Goal: Task Accomplishment & Management: Use online tool/utility

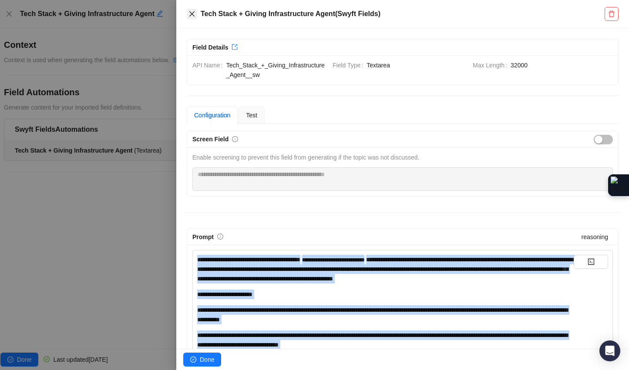
click at [196, 10] on button "Close" at bounding box center [192, 14] width 10 height 10
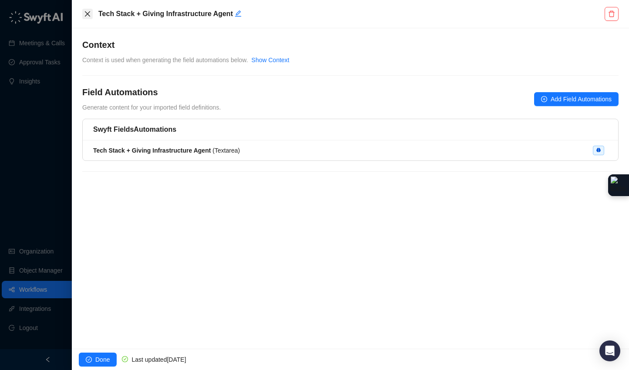
click at [90, 14] on icon "close" at bounding box center [87, 13] width 7 height 7
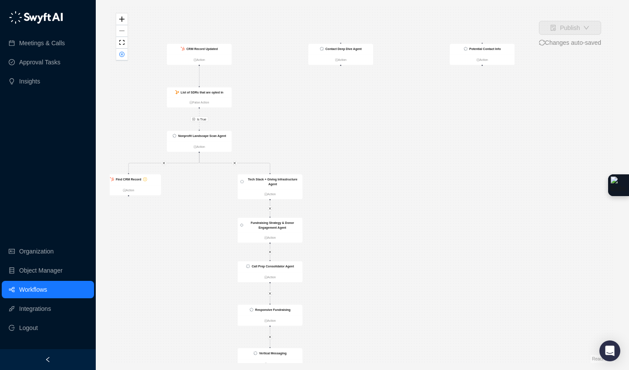
drag, startPoint x: 483, startPoint y: 178, endPoint x: 355, endPoint y: 219, distance: 133.9
click at [355, 219] on div "Is True Find CRM Record Action CRM Record Updated Action List of SDRs that are …" at bounding box center [362, 185] width 505 height 356
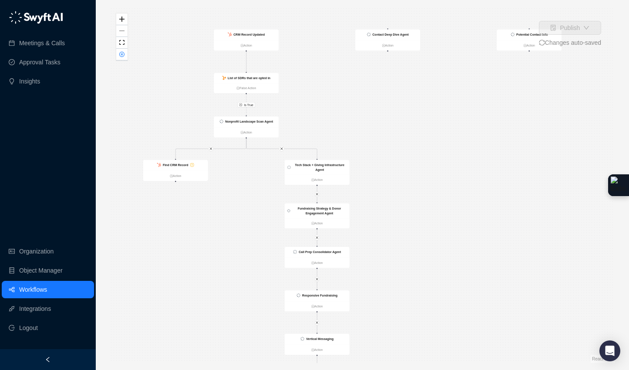
drag, startPoint x: 440, startPoint y: 121, endPoint x: 485, endPoint y: 107, distance: 46.5
click at [488, 106] on div "Is True Find CRM Record Action CRM Record Updated Action List of SDRs that are …" at bounding box center [362, 185] width 505 height 356
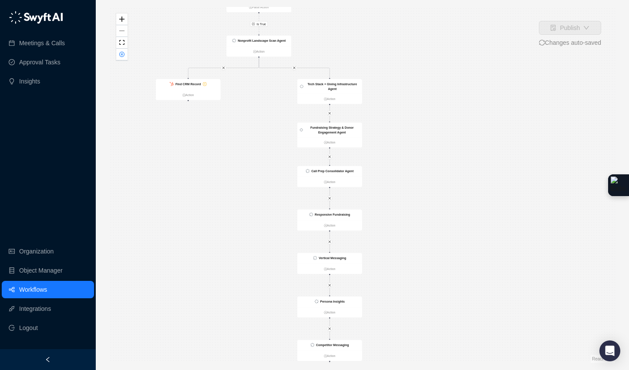
drag, startPoint x: 422, startPoint y: 173, endPoint x: 434, endPoint y: 77, distance: 97.3
click at [434, 77] on div "Is True Find CRM Record Action CRM Record Updated Action List of SDRs that are …" at bounding box center [362, 185] width 505 height 356
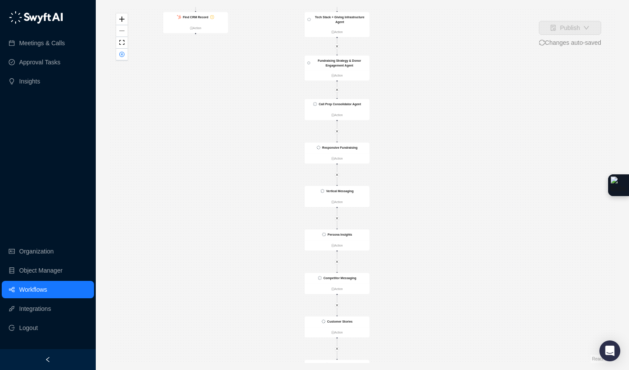
drag, startPoint x: 394, startPoint y: 142, endPoint x: 403, endPoint y: 80, distance: 62.9
click at [403, 81] on div "Is True Find CRM Record Action CRM Record Updated Action List of SDRs that are …" at bounding box center [362, 185] width 505 height 356
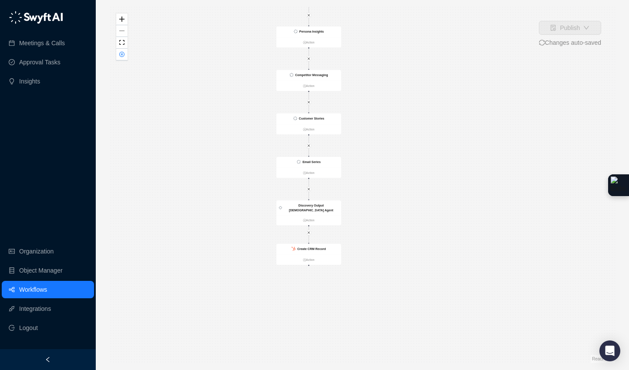
drag, startPoint x: 457, startPoint y: 288, endPoint x: 426, endPoint y: 95, distance: 195.5
click at [426, 95] on div "Is True Find CRM Record Action CRM Record Updated Action List of SDRs that are …" at bounding box center [362, 185] width 505 height 356
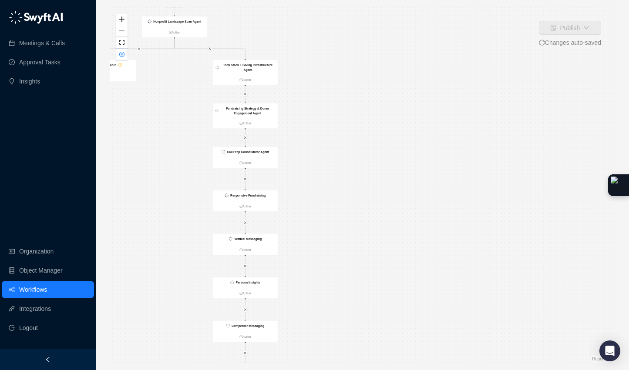
drag, startPoint x: 459, startPoint y: 79, endPoint x: 386, endPoint y: 250, distance: 185.7
click at [408, 356] on div "Is True Find CRM Record Action CRM Record Updated Action List of SDRs that are …" at bounding box center [362, 185] width 505 height 356
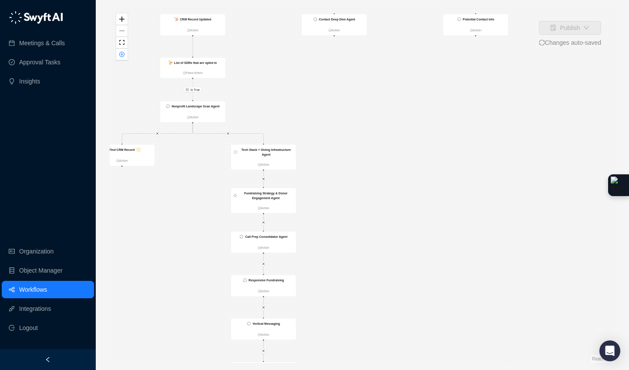
drag, startPoint x: 387, startPoint y: 186, endPoint x: 398, endPoint y: 331, distance: 145.3
click at [398, 332] on div "Is True Find CRM Record Action CRM Record Updated Action List of SDRs that are …" at bounding box center [362, 185] width 505 height 356
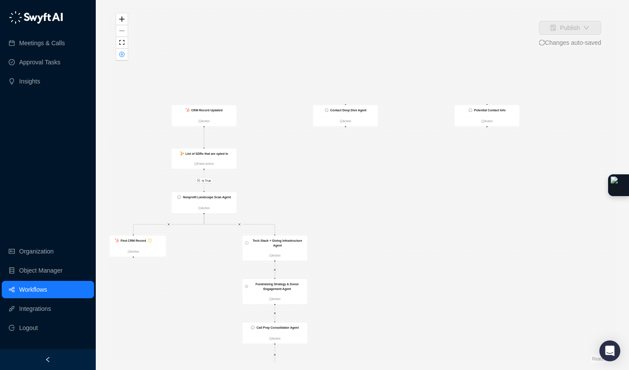
drag, startPoint x: 371, startPoint y: 214, endPoint x: 398, endPoint y: 207, distance: 28.8
click at [406, 218] on div "Is True Find CRM Record Action CRM Record Updated Action List of SDRs that are …" at bounding box center [362, 185] width 505 height 356
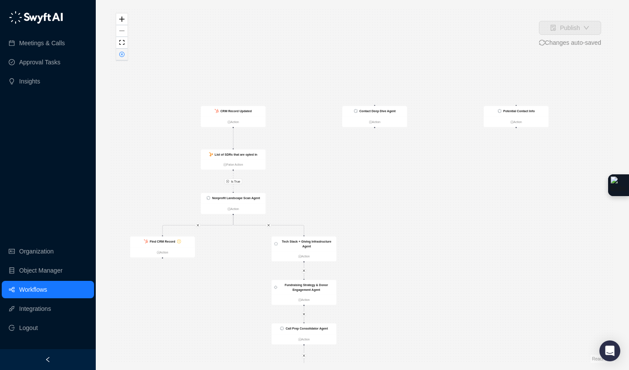
click at [117, 52] on button "button" at bounding box center [121, 55] width 11 height 12
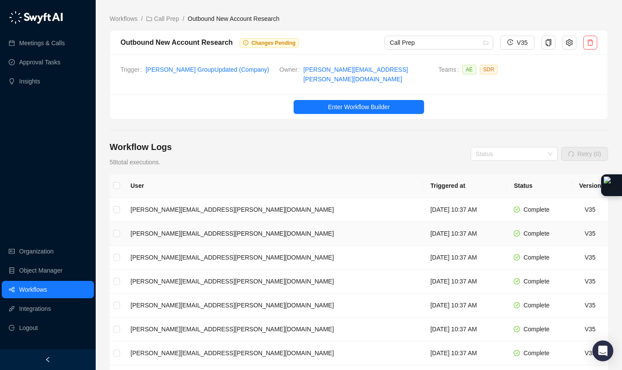
scroll to position [2, 0]
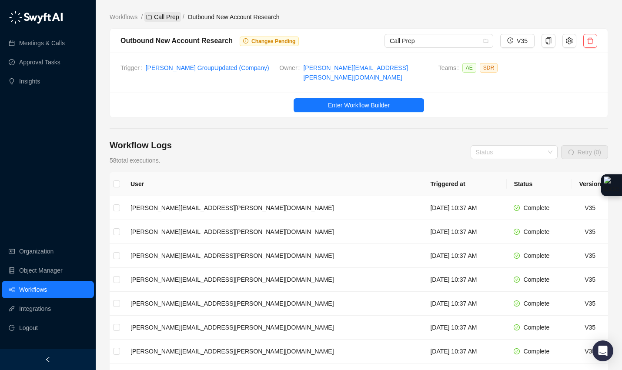
click at [164, 17] on link "Call Prep" at bounding box center [162, 17] width 36 height 10
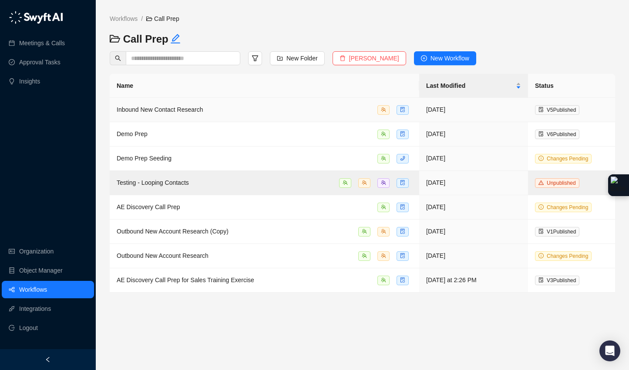
click at [149, 105] on div "Inbound New Contact Research" at bounding box center [160, 110] width 86 height 10
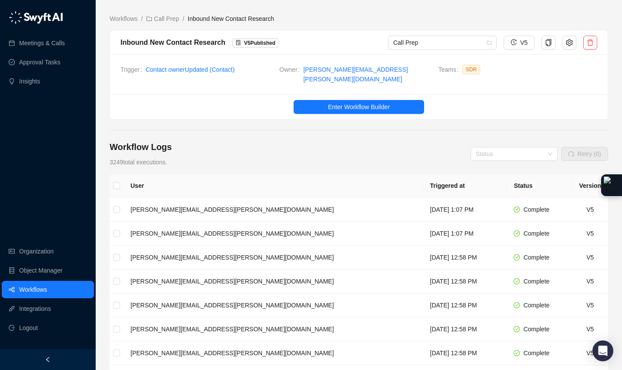
click at [387, 87] on div "Trigger Contact owner Updated ( Contact ) Owner [PERSON_NAME][EMAIL_ADDRESS][PE…" at bounding box center [359, 74] width 498 height 40
click at [388, 100] on button "Enter Workflow Builder" at bounding box center [359, 107] width 130 height 14
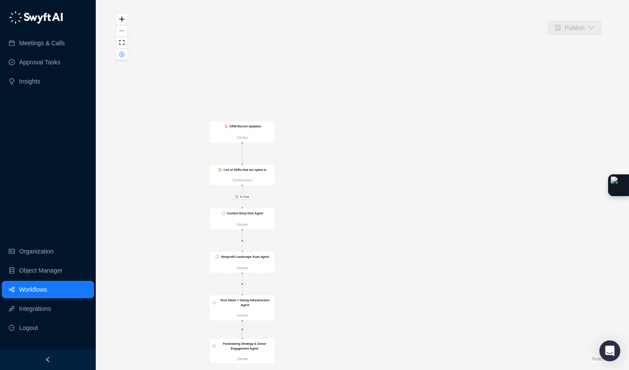
drag, startPoint x: 492, startPoint y: 111, endPoint x: 371, endPoint y: 254, distance: 186.5
click at [371, 254] on div "Is True CRM Record Updated Action List of SDRs that are opted in False Action C…" at bounding box center [362, 185] width 505 height 356
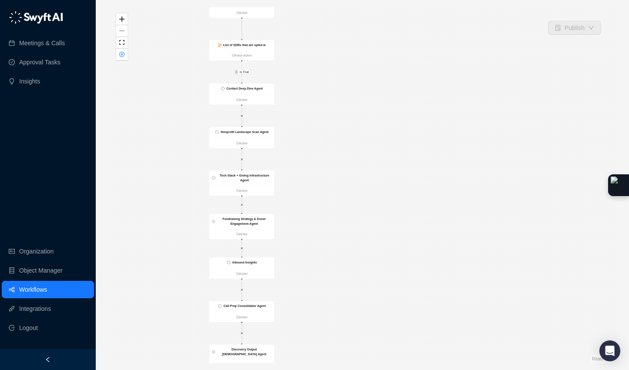
drag, startPoint x: 398, startPoint y: 269, endPoint x: 400, endPoint y: 123, distance: 146.2
click at [400, 122] on div "Is True CRM Record Updated Action List of SDRs that are opted in False Action C…" at bounding box center [362, 185] width 505 height 356
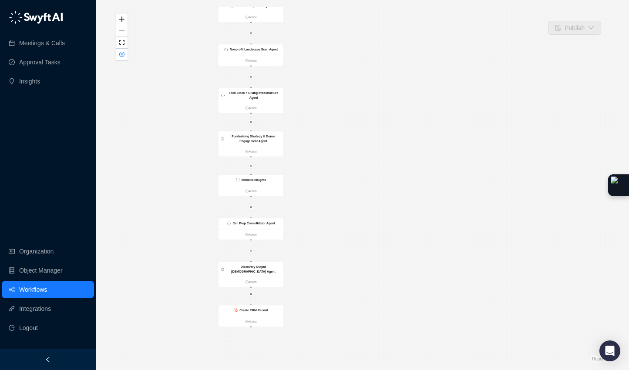
drag, startPoint x: 388, startPoint y: 200, endPoint x: 395, endPoint y: 140, distance: 60.3
click at [395, 140] on div "Is True CRM Record Updated Action List of SDRs that are opted in False Action C…" at bounding box center [362, 185] width 505 height 356
click at [118, 50] on button "button" at bounding box center [121, 55] width 11 height 12
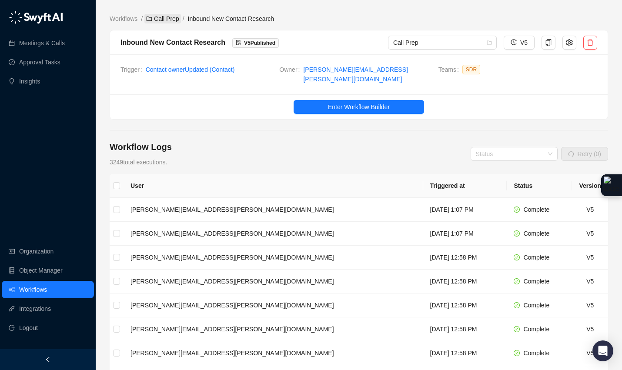
click at [180, 16] on link "Call Prep" at bounding box center [162, 19] width 36 height 10
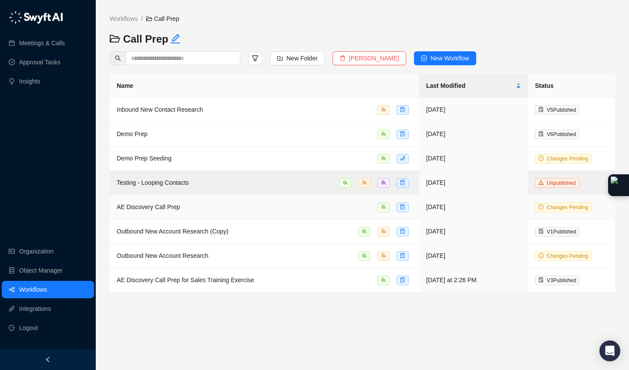
click at [212, 202] on div "AE Discovery Call Prep" at bounding box center [264, 207] width 295 height 10
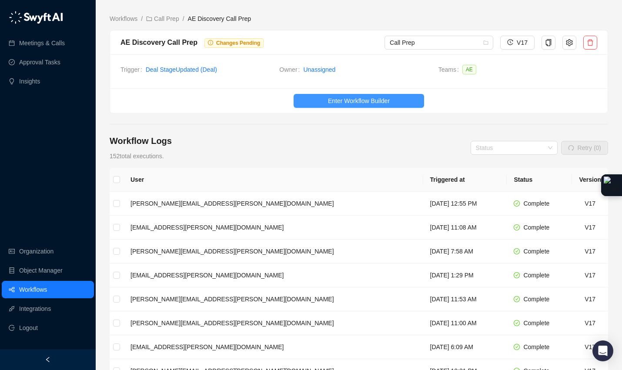
click at [396, 107] on button "Enter Workflow Builder" at bounding box center [359, 101] width 130 height 14
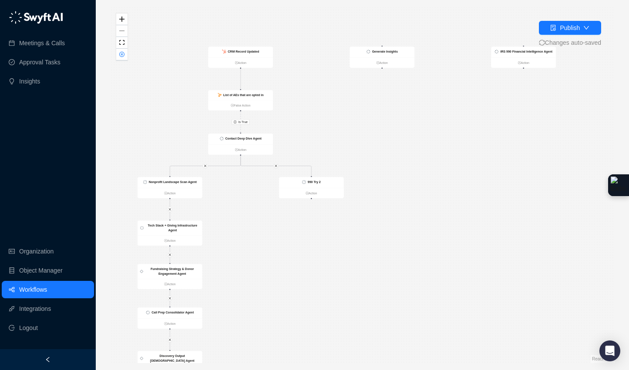
drag, startPoint x: 412, startPoint y: 120, endPoint x: 391, endPoint y: 169, distance: 53.6
click at [396, 167] on div "Is True CRM Record Updated Action List of AEs that are opted in False Action Co…" at bounding box center [362, 185] width 505 height 356
click at [335, 187] on div "990 Try 2" at bounding box center [310, 183] width 65 height 11
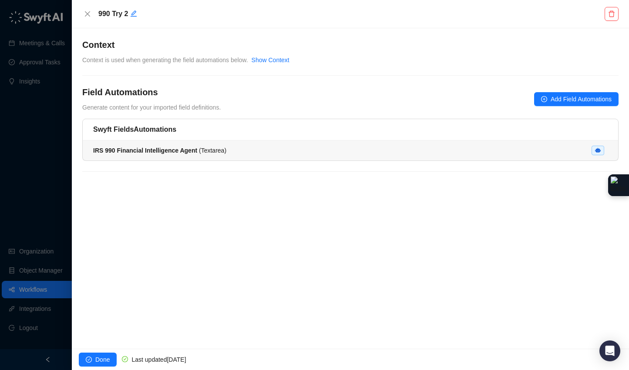
click at [246, 153] on div "IRS 990 Financial Intelligence Agent ( Textarea )" at bounding box center [350, 151] width 514 height 10
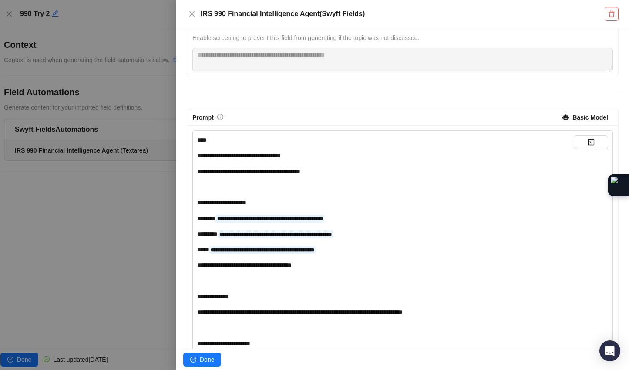
scroll to position [134, 0]
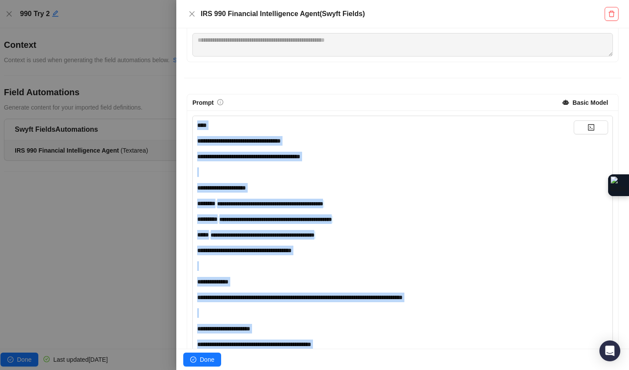
copy div "**********"
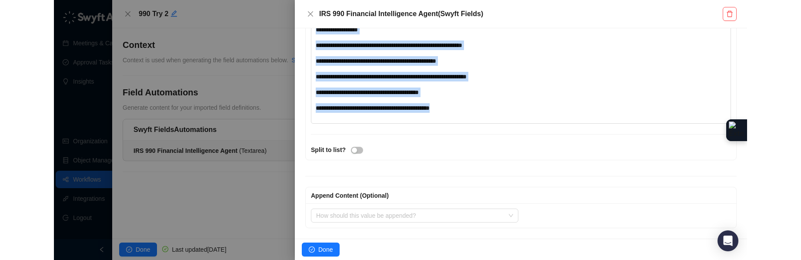
scroll to position [1272, 0]
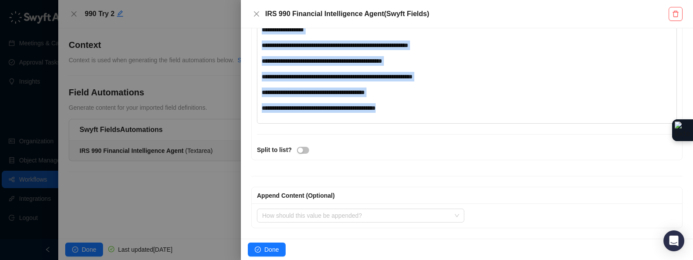
copy div "**********"
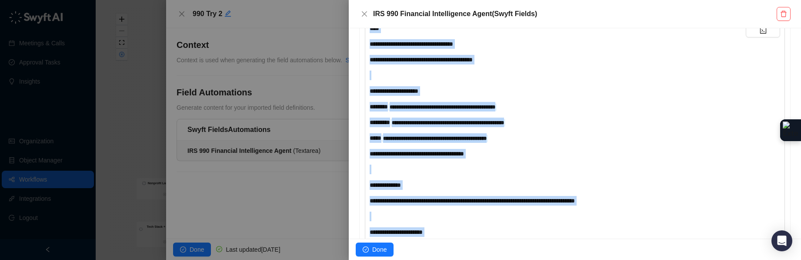
scroll to position [0, 0]
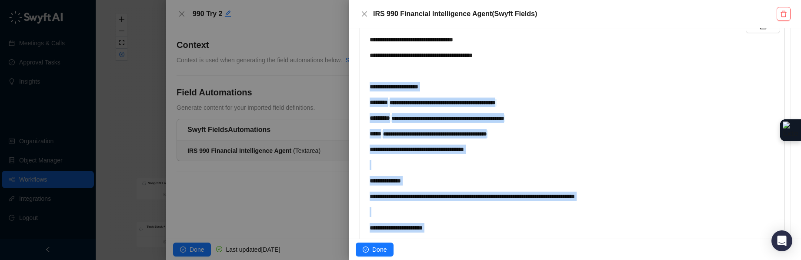
scroll to position [234, 0]
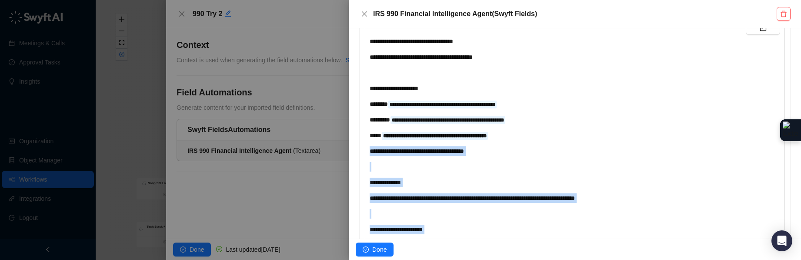
drag, startPoint x: 606, startPoint y: 128, endPoint x: 368, endPoint y: 144, distance: 238.5
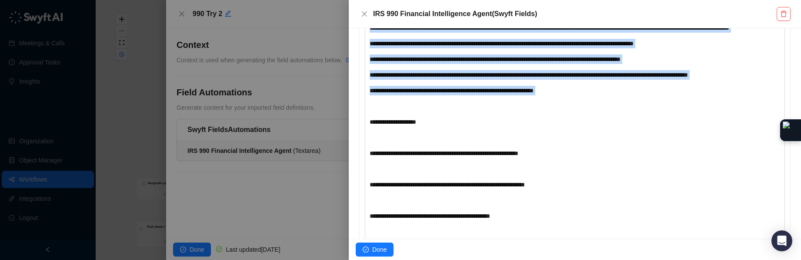
scroll to position [1296, 0]
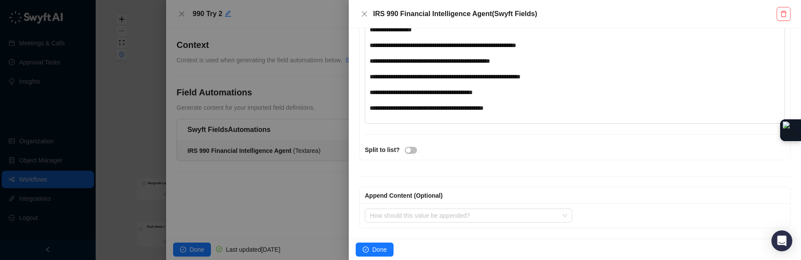
click at [537, 110] on div "**********" at bounding box center [558, 108] width 376 height 10
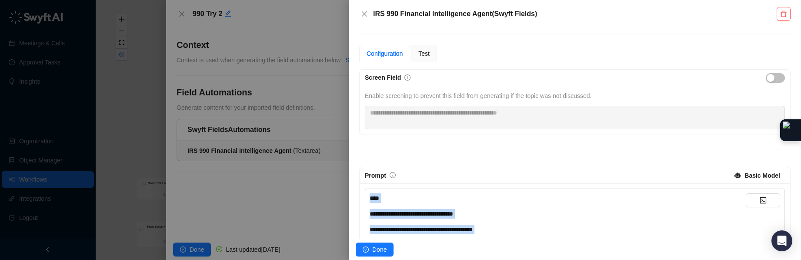
scroll to position [0, 0]
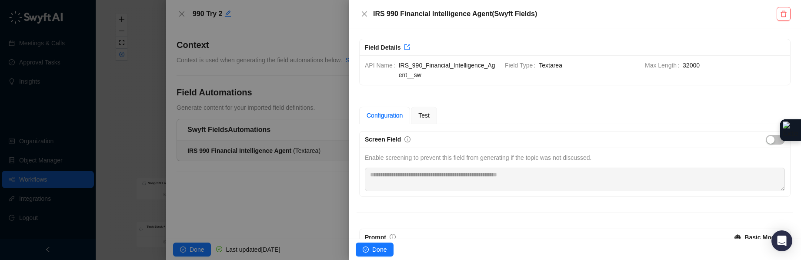
drag, startPoint x: 569, startPoint y: 110, endPoint x: 375, endPoint y: 32, distance: 209.7
click at [375, 32] on div "**********" at bounding box center [575, 133] width 452 height 210
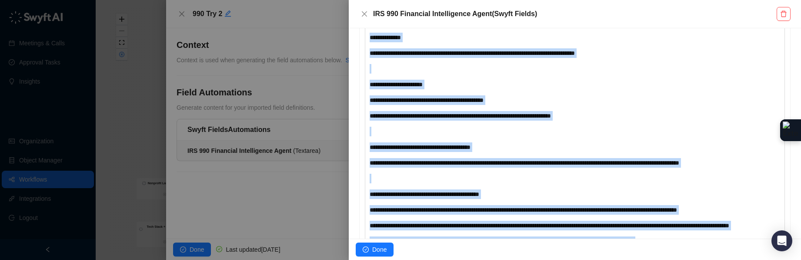
scroll to position [381, 0]
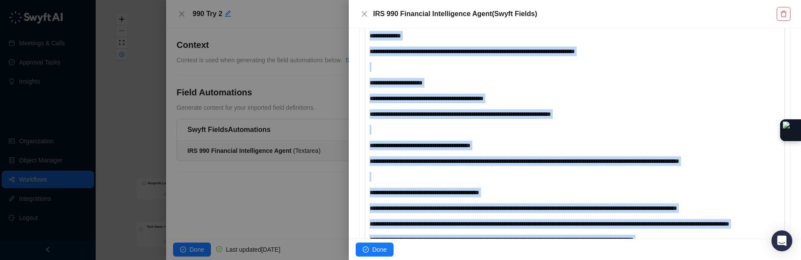
copy div "**********"
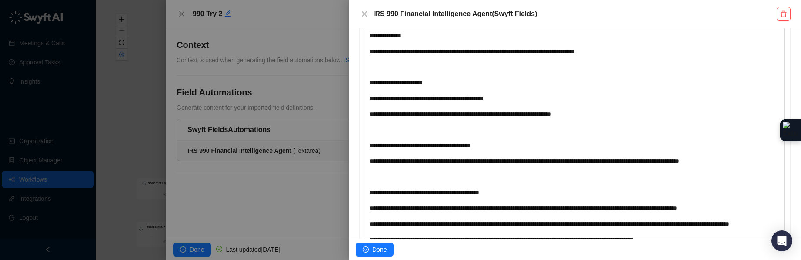
drag, startPoint x: 167, startPoint y: 65, endPoint x: 173, endPoint y: 55, distance: 11.7
click at [167, 64] on div at bounding box center [400, 130] width 801 height 260
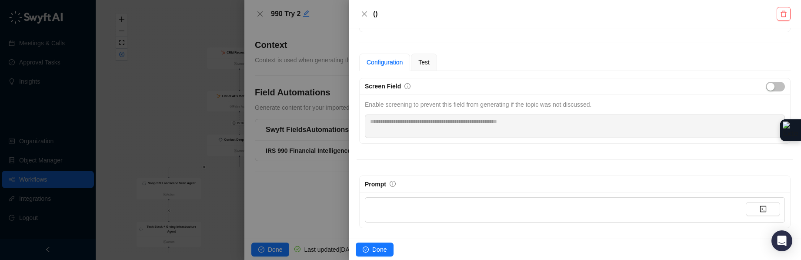
scroll to position [43, 0]
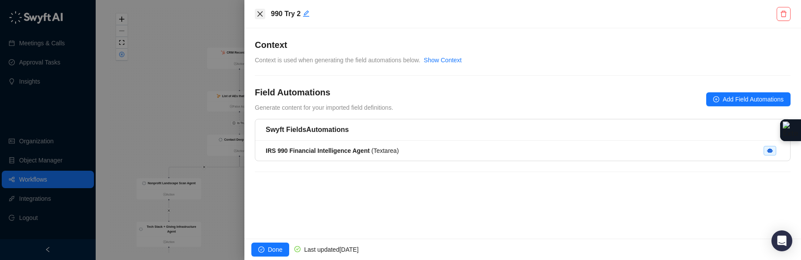
click at [260, 12] on icon "close" at bounding box center [260, 13] width 7 height 7
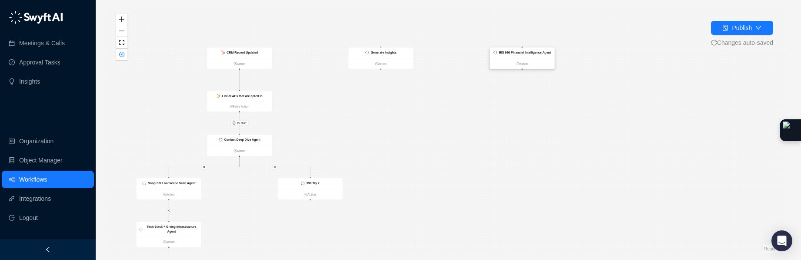
click at [537, 58] on ul "Action" at bounding box center [522, 63] width 65 height 10
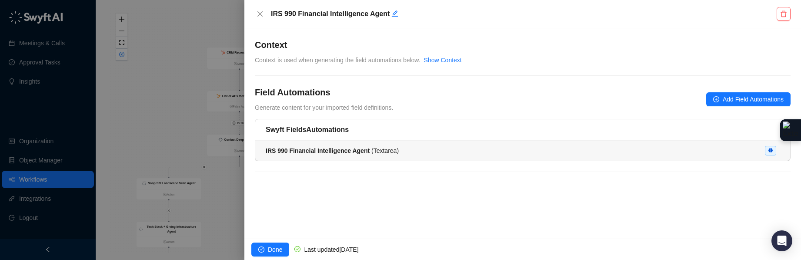
click at [391, 144] on li "IRS 990 Financial Intelligence Agent ( Textarea )" at bounding box center [522, 151] width 535 height 20
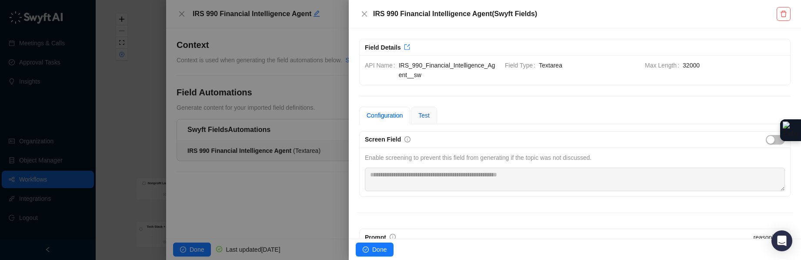
click at [426, 114] on span "Test" at bounding box center [423, 115] width 11 height 7
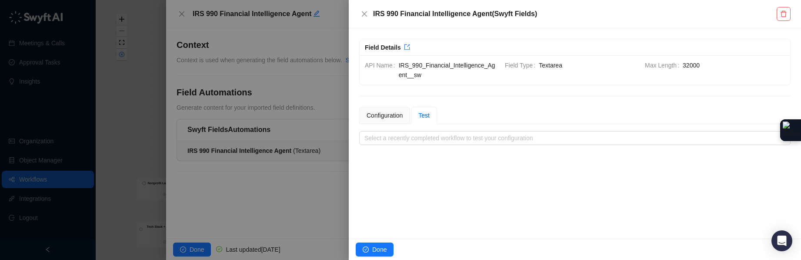
click at [352, 111] on div "**********" at bounding box center [575, 133] width 452 height 210
click at [374, 111] on div "Configuration" at bounding box center [385, 115] width 36 height 10
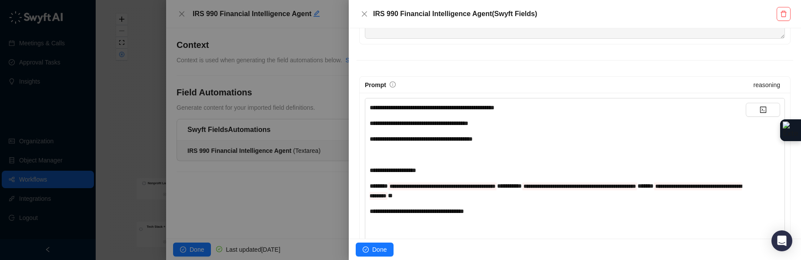
scroll to position [161, 0]
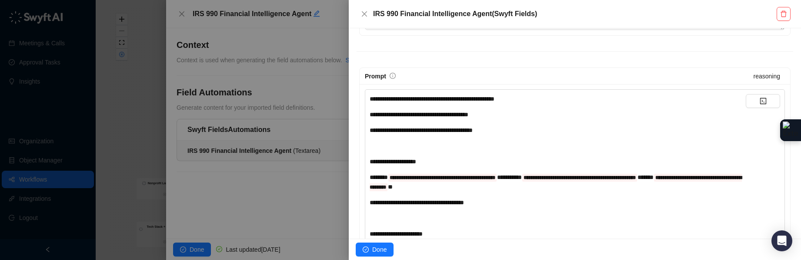
click at [410, 116] on span "**********" at bounding box center [419, 114] width 99 height 6
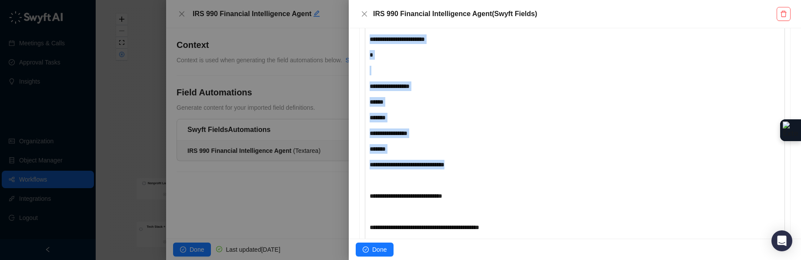
scroll to position [1298, 0]
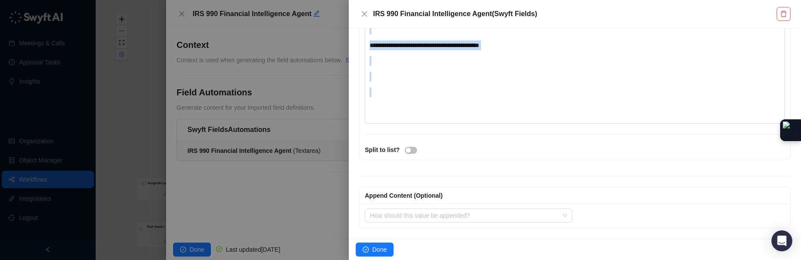
drag, startPoint x: 371, startPoint y: 98, endPoint x: 505, endPoint y: 166, distance: 150.2
copy div "**********"
